Goal: Task Accomplishment & Management: Manage account settings

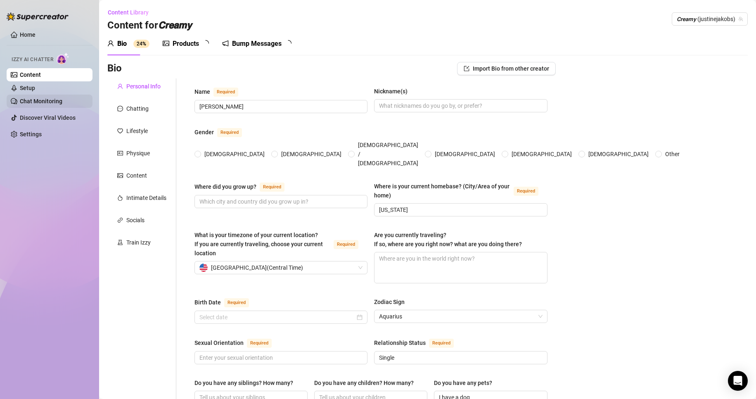
type input "[PERSON_NAME]"
type input "[US_STATE]"
type input "Single"
type input "I have a dog"
radio input "true"
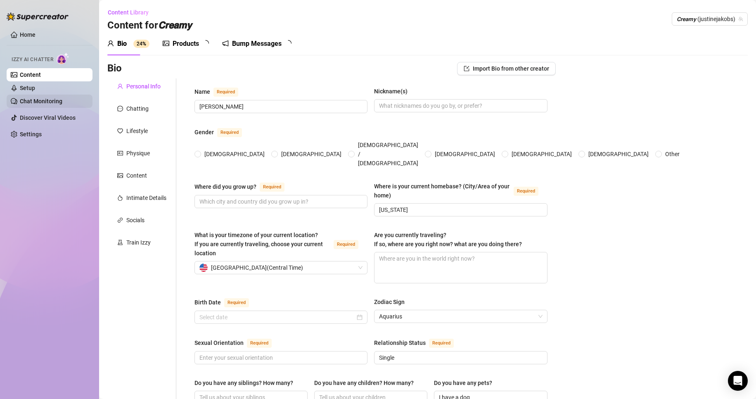
type input "[DATE]"
click at [252, 41] on div "Bump Messages" at bounding box center [259, 44] width 50 height 10
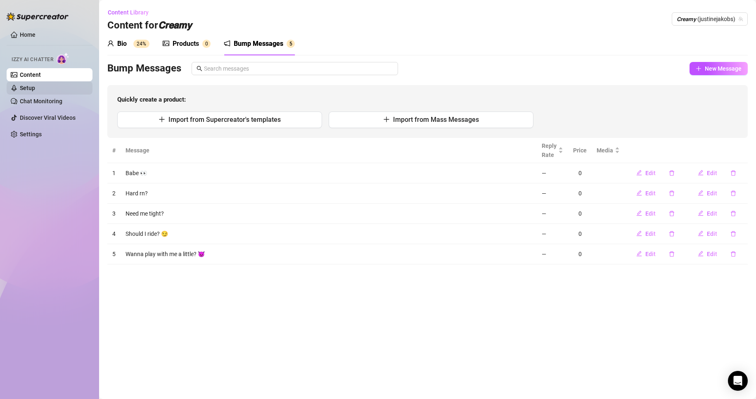
click at [35, 85] on link "Setup" at bounding box center [27, 88] width 15 height 7
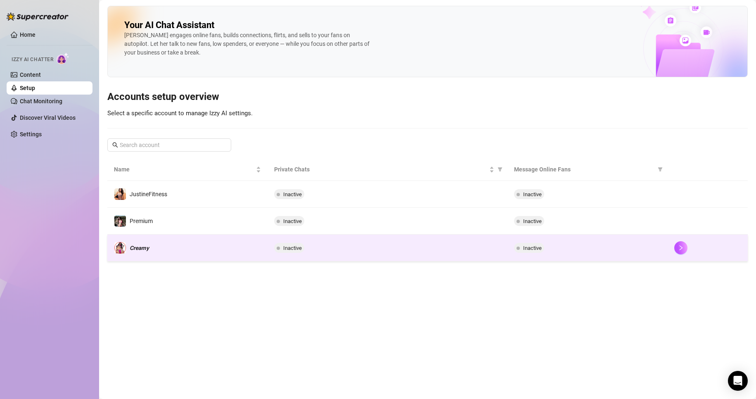
click at [214, 243] on td "𝘾𝙧𝙚𝙖𝙢𝙮" at bounding box center [187, 247] width 160 height 27
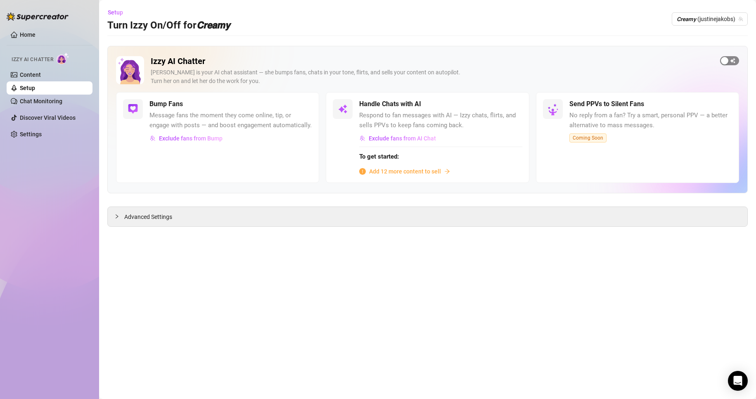
click at [731, 59] on span "button" at bounding box center [729, 60] width 19 height 9
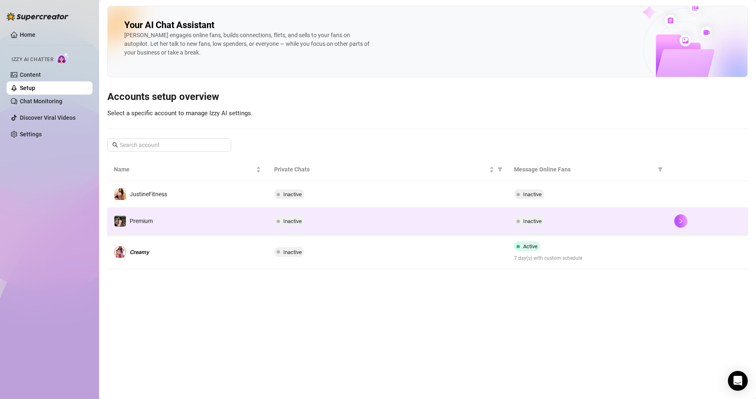
click at [247, 221] on td "Premium" at bounding box center [187, 221] width 160 height 27
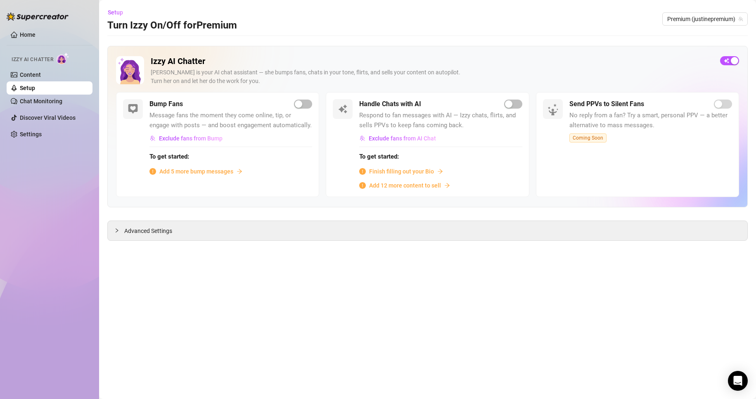
drag, startPoint x: 49, startPoint y: 170, endPoint x: 41, endPoint y: 156, distance: 15.4
click at [49, 169] on div "Home Izzy AI Chatter Content Setup Chat Monitoring Discover Viral Videos Settin…" at bounding box center [50, 195] width 86 height 391
